Goal: Check status: Check status

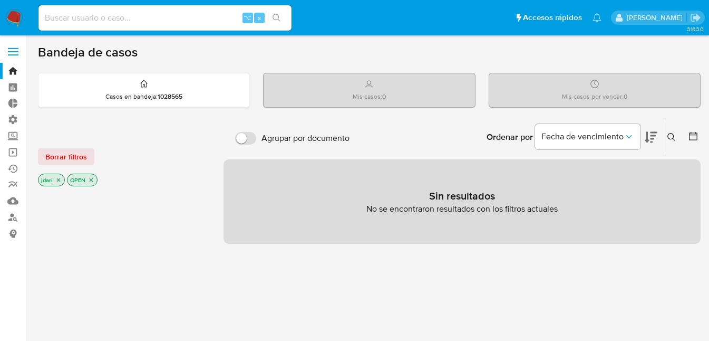
click at [108, 21] on input at bounding box center [164, 18] width 253 height 14
paste input "1008000045"
type input "1008000045"
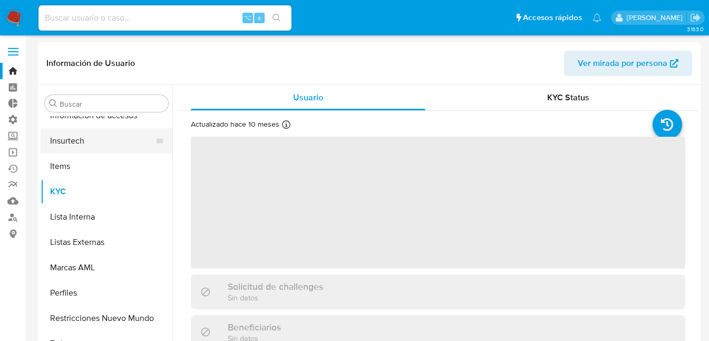
scroll to position [522, 0]
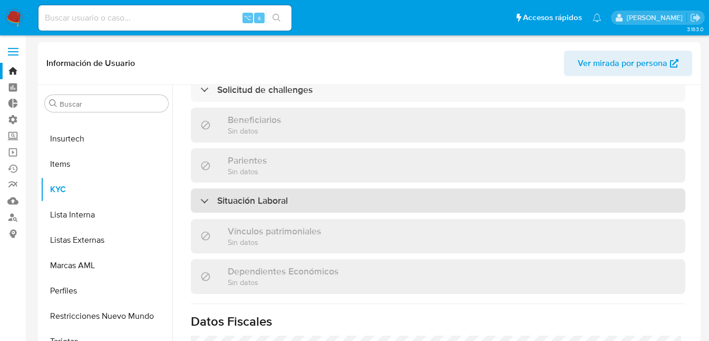
select select "10"
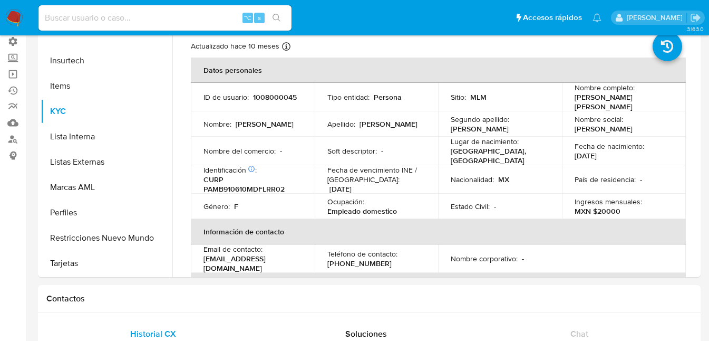
scroll to position [82, 0]
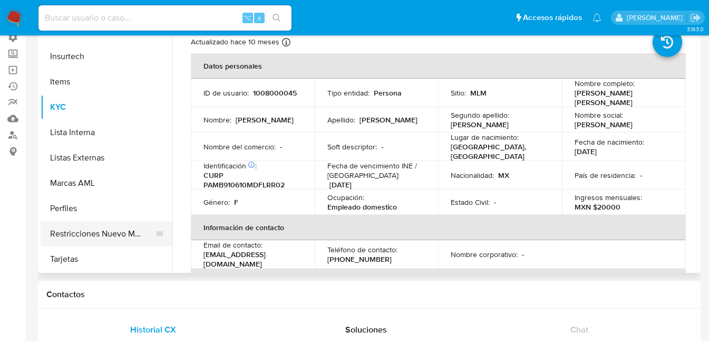
click at [85, 234] on button "Restricciones Nuevo Mundo" at bounding box center [102, 233] width 123 height 25
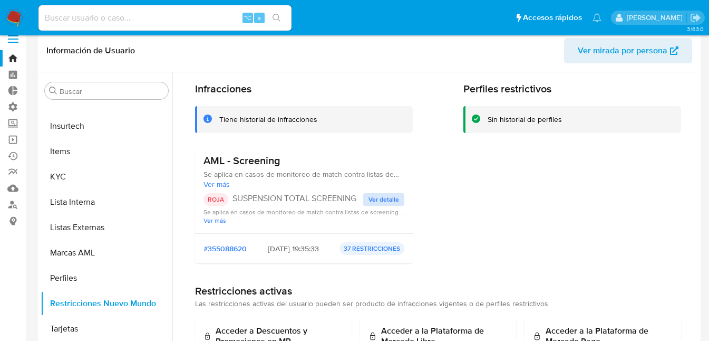
scroll to position [0, 0]
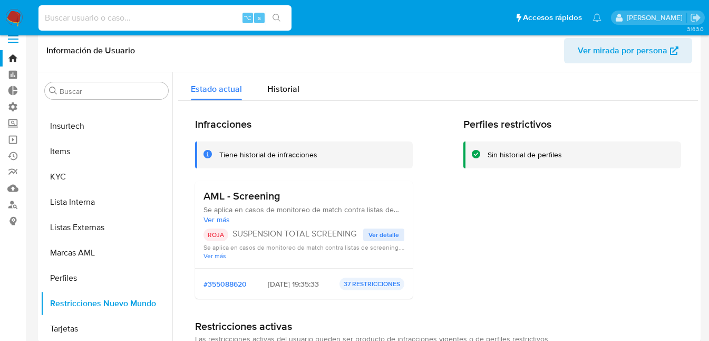
click at [94, 17] on input at bounding box center [164, 18] width 253 height 14
paste input "1008000045"
type input "1008000045"
click at [274, 21] on icon "search-icon" at bounding box center [277, 18] width 8 height 8
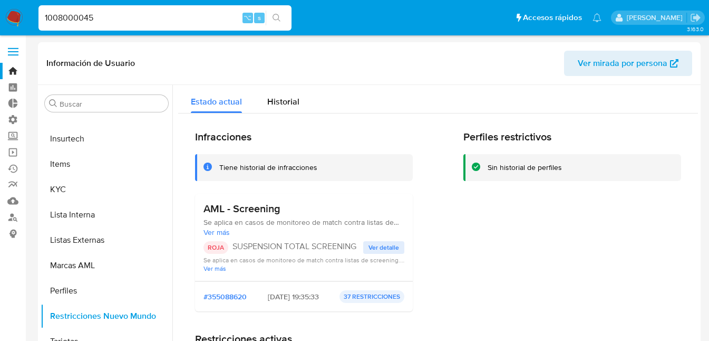
click at [282, 16] on button "search-icon" at bounding box center [277, 18] width 22 height 15
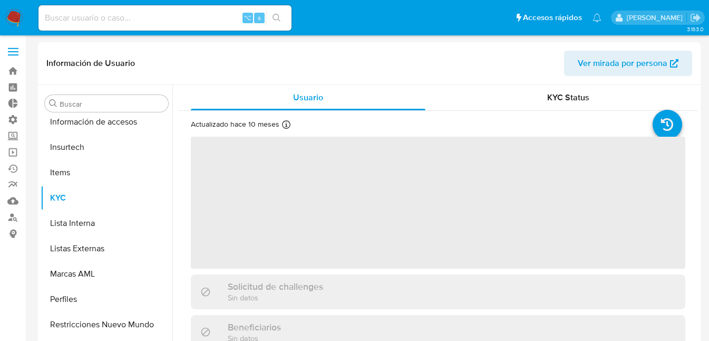
scroll to position [522, 0]
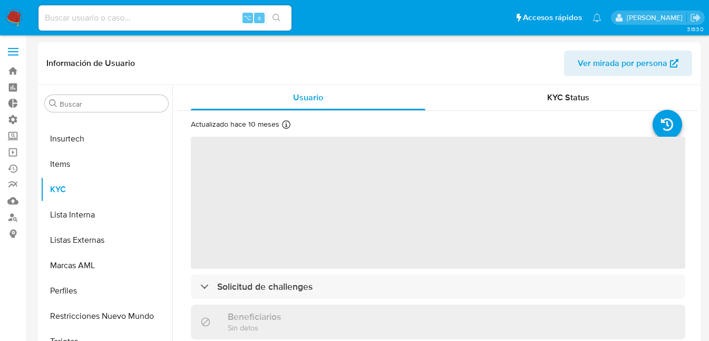
select select "10"
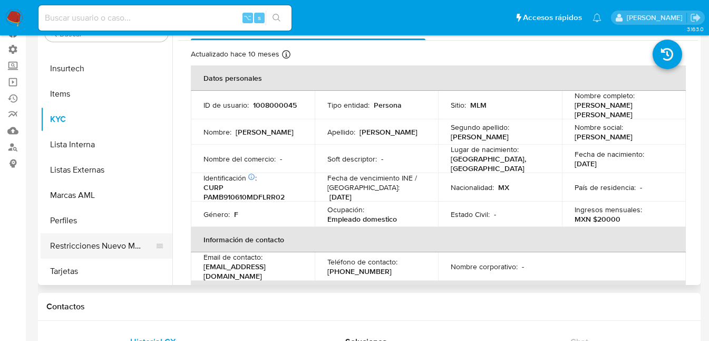
scroll to position [71, 0]
click at [89, 244] on button "Restricciones Nuevo Mundo" at bounding box center [102, 245] width 123 height 25
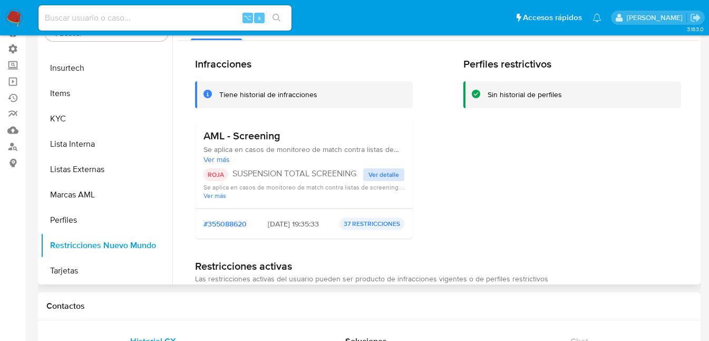
scroll to position [4, 0]
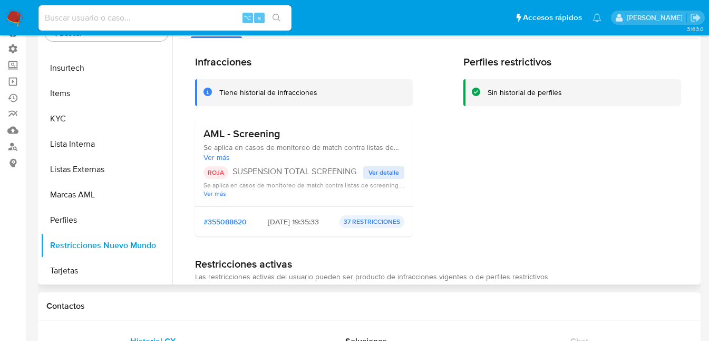
click at [383, 170] on span "Ver detalle" at bounding box center [384, 172] width 31 height 11
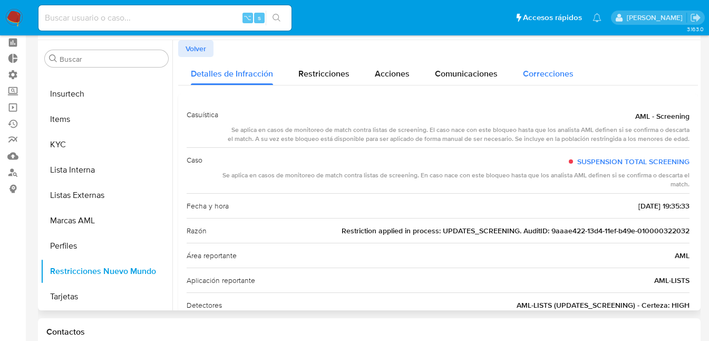
scroll to position [0, 0]
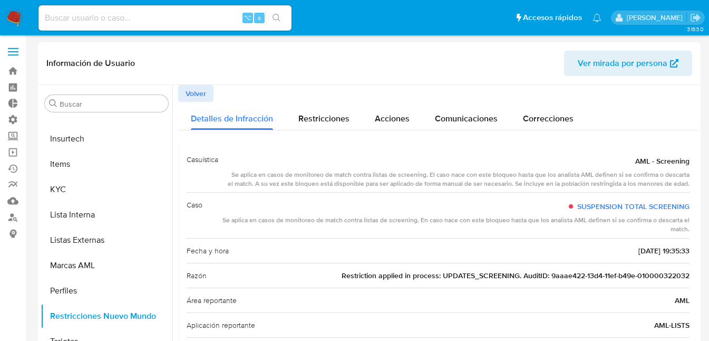
click at [199, 95] on span "Volver" at bounding box center [196, 93] width 21 height 15
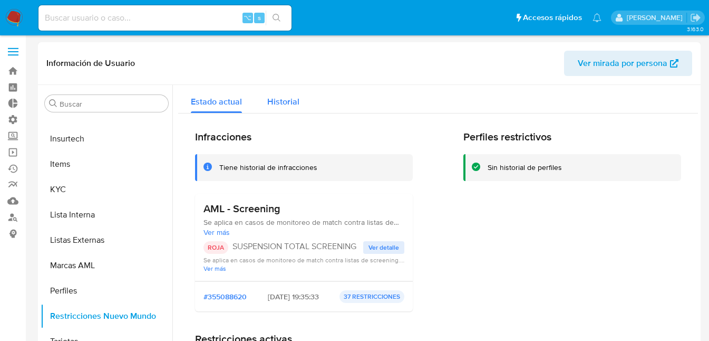
click at [285, 104] on span "Historial" at bounding box center [283, 101] width 32 height 12
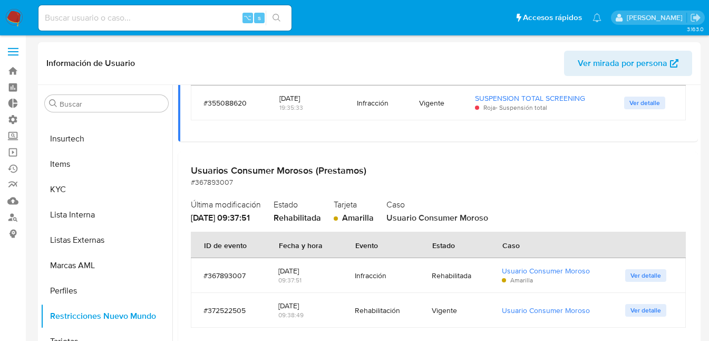
scroll to position [179, 0]
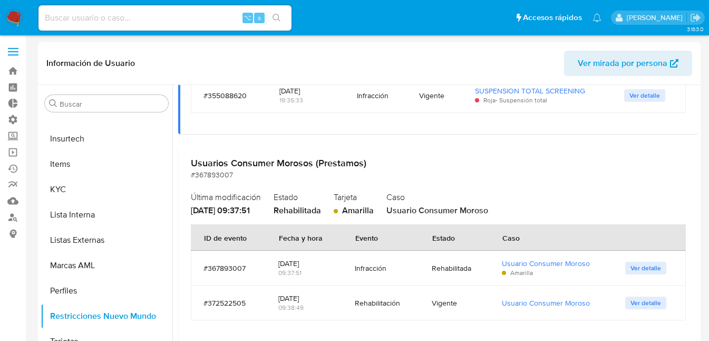
drag, startPoint x: 278, startPoint y: 262, endPoint x: 325, endPoint y: 263, distance: 46.9
click at [324, 263] on div "11/07/2024" at bounding box center [303, 262] width 51 height 9
drag, startPoint x: 357, startPoint y: 268, endPoint x: 385, endPoint y: 263, distance: 29.0
click at [385, 263] on div "Infracción" at bounding box center [381, 267] width 52 height 9
drag, startPoint x: 359, startPoint y: 304, endPoint x: 393, endPoint y: 300, distance: 34.5
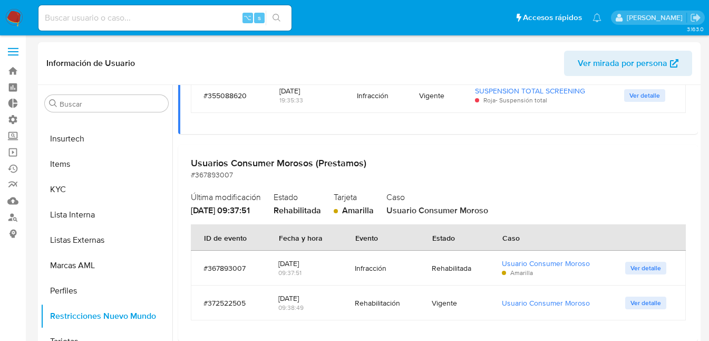
click at [393, 300] on div "Rehabilitación" at bounding box center [381, 302] width 52 height 9
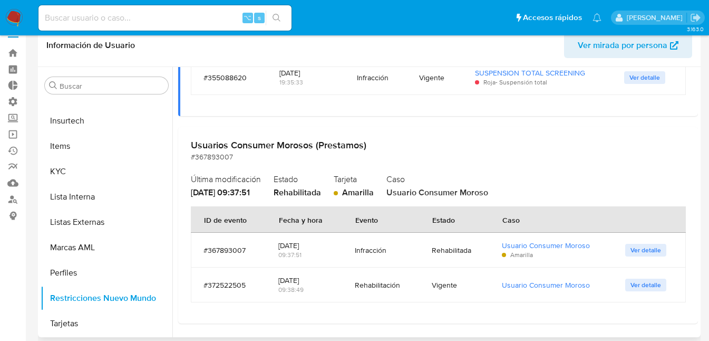
scroll to position [20, 0]
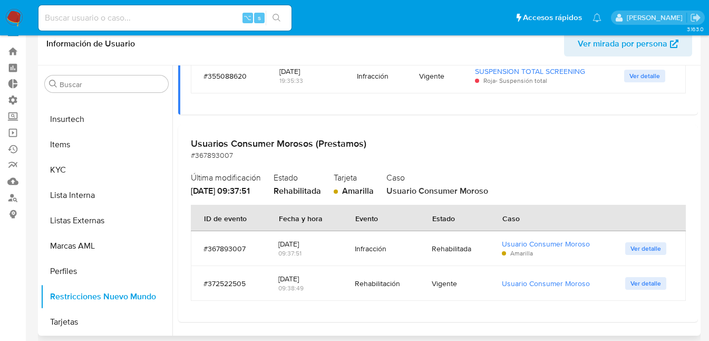
click at [409, 247] on td "Infracción" at bounding box center [380, 248] width 77 height 35
drag, startPoint x: 360, startPoint y: 283, endPoint x: 408, endPoint y: 283, distance: 48.0
click at [408, 283] on td "Rehabilitación" at bounding box center [380, 283] width 77 height 35
drag, startPoint x: 445, startPoint y: 284, endPoint x: 457, endPoint y: 285, distance: 12.1
click at [457, 285] on td "Vigente" at bounding box center [454, 283] width 71 height 35
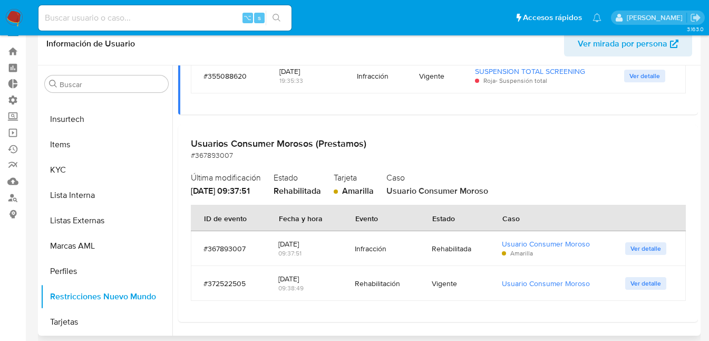
drag, startPoint x: 354, startPoint y: 248, endPoint x: 396, endPoint y: 247, distance: 41.1
click at [396, 247] on div "Infracción" at bounding box center [381, 248] width 52 height 9
drag, startPoint x: 356, startPoint y: 284, endPoint x: 454, endPoint y: 288, distance: 97.7
click at [454, 288] on tr "#372522505 05/08/2024 09:38:49 Rehabilitación Vigente Usuario Consumer Moroso V…" at bounding box center [438, 283] width 495 height 35
drag, startPoint x: 431, startPoint y: 249, endPoint x: 474, endPoint y: 248, distance: 42.2
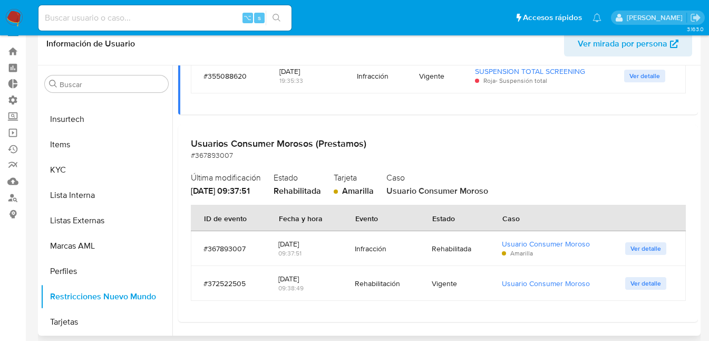
click at [474, 248] on div "Rehabilitada" at bounding box center [454, 248] width 45 height 9
click at [375, 247] on td "Infracción" at bounding box center [380, 248] width 77 height 35
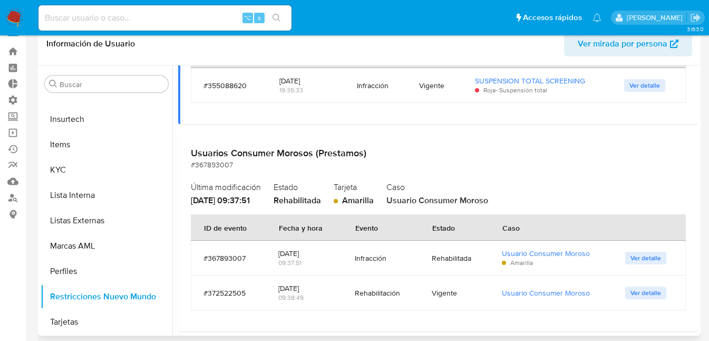
scroll to position [172, 0]
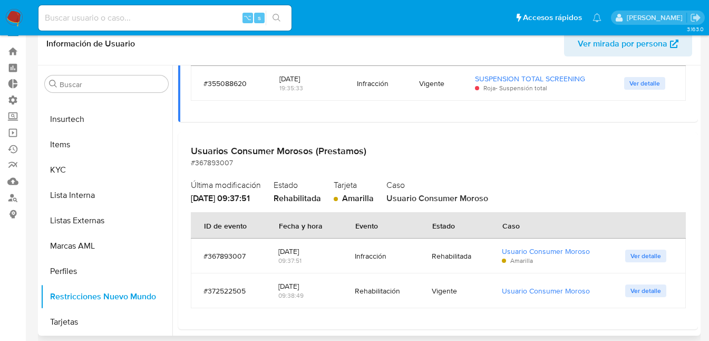
drag, startPoint x: 367, startPoint y: 291, endPoint x: 456, endPoint y: 292, distance: 89.7
click at [460, 290] on tr "#372522505 05/08/2024 09:38:49 Rehabilitación Vigente Usuario Consumer Moroso V…" at bounding box center [438, 290] width 495 height 35
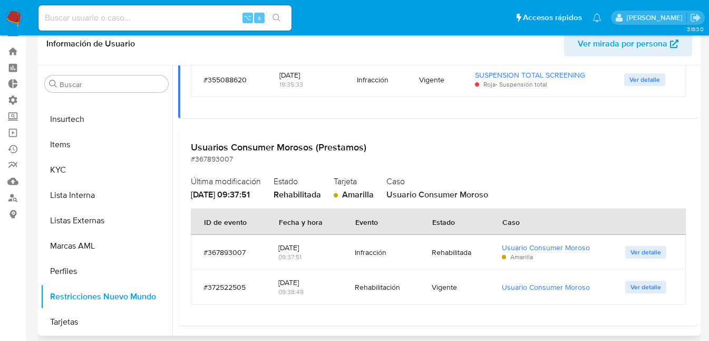
scroll to position [179, 0]
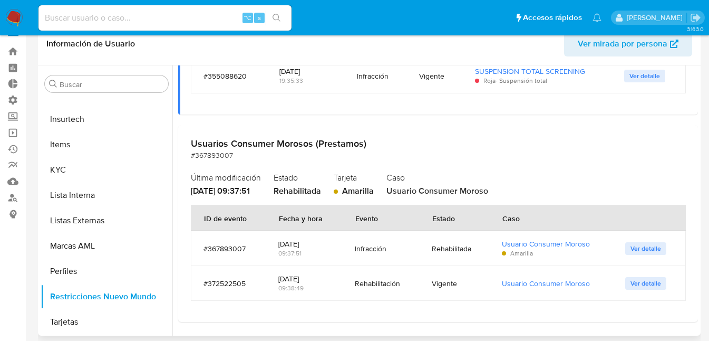
click at [369, 308] on div "Usuarios Consumer Morosos (Prestamos) #367893007 Última modificación 11/07/2024…" at bounding box center [438, 223] width 520 height 197
drag, startPoint x: 352, startPoint y: 284, endPoint x: 452, endPoint y: 285, distance: 100.7
click at [452, 285] on tr "#372522505 05/08/2024 09:38:49 Rehabilitación Vigente Usuario Consumer Moroso V…" at bounding box center [438, 283] width 495 height 35
click at [367, 274] on div "Rehabilitación" at bounding box center [381, 283] width 52 height 25
drag, startPoint x: 354, startPoint y: 288, endPoint x: 467, endPoint y: 282, distance: 113.0
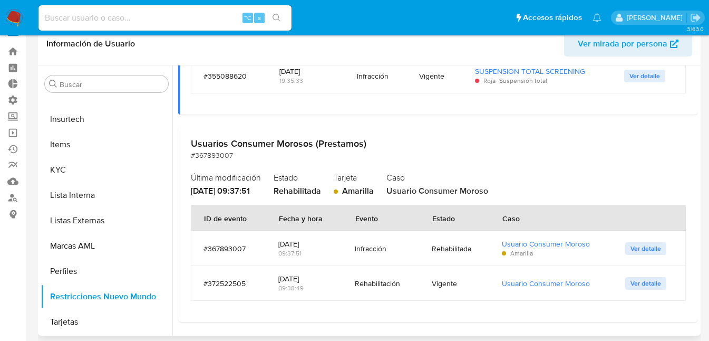
click at [467, 282] on tr "#372522505 05/08/2024 09:38:49 Rehabilitación Vigente Usuario Consumer Moroso V…" at bounding box center [438, 283] width 495 height 35
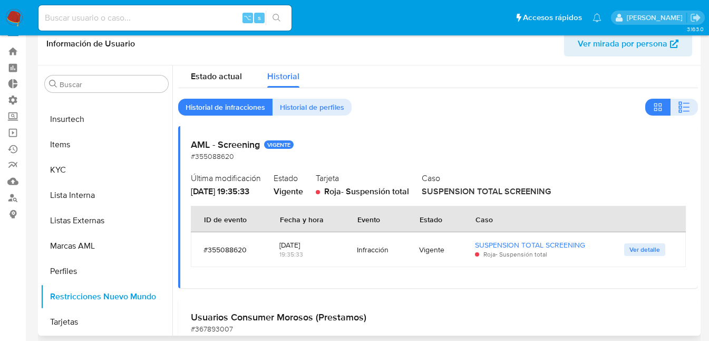
scroll to position [15, 0]
